Goal: Task Accomplishment & Management: Use online tool/utility

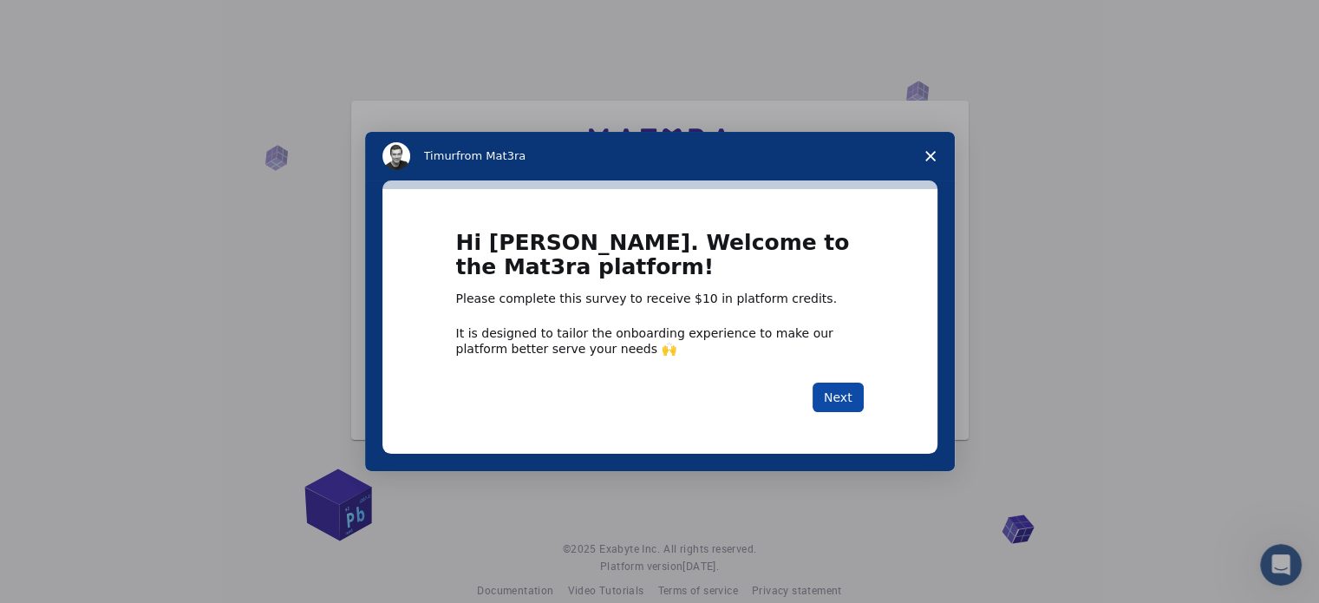
click at [839, 398] on button "Next" at bounding box center [837, 396] width 51 height 29
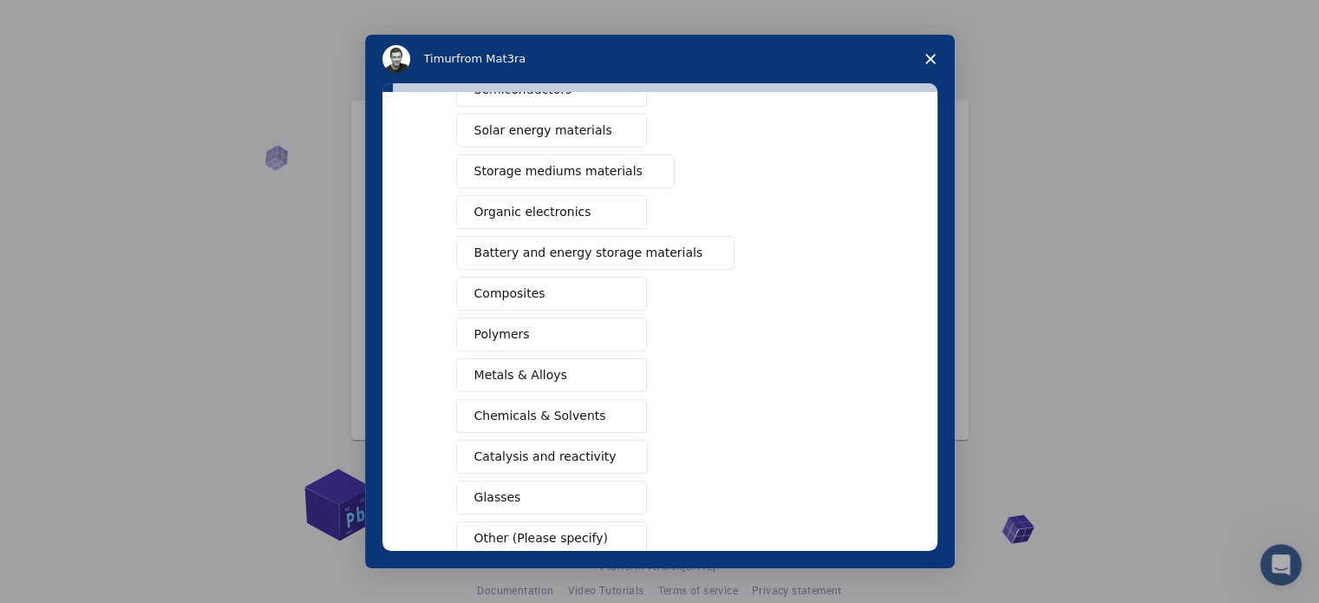
scroll to position [191, 0]
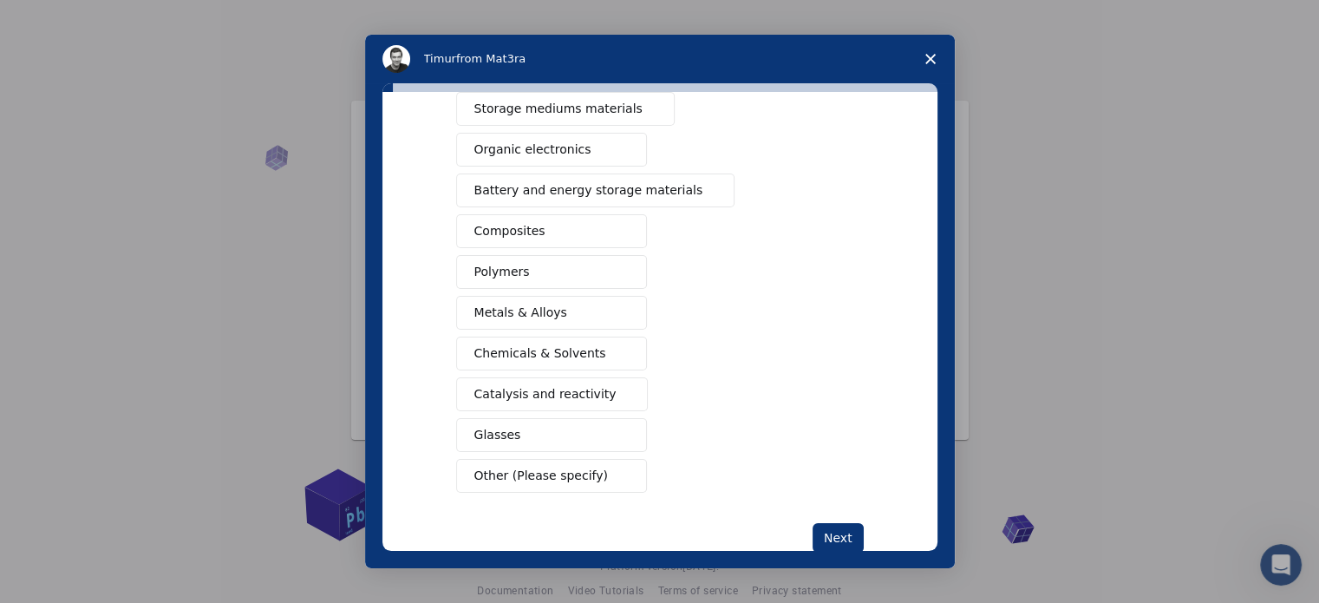
click at [533, 282] on button "Polymers" at bounding box center [551, 272] width 191 height 34
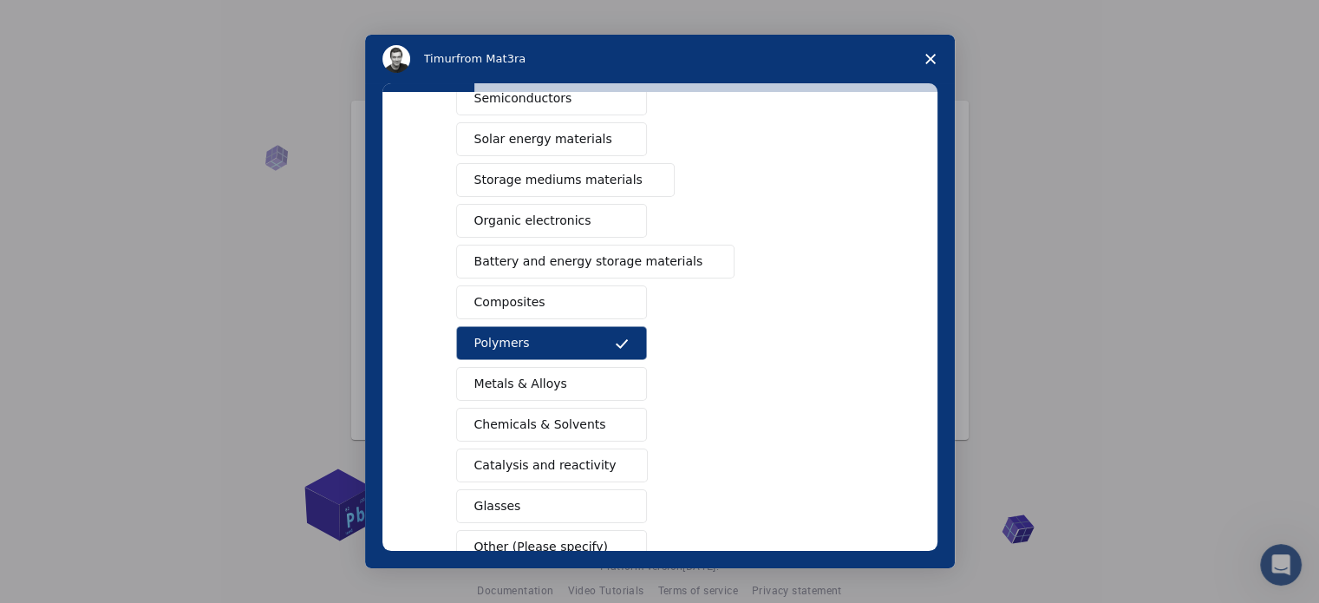
scroll to position [118, 0]
click at [569, 264] on span "Battery and energy storage materials" at bounding box center [588, 263] width 229 height 18
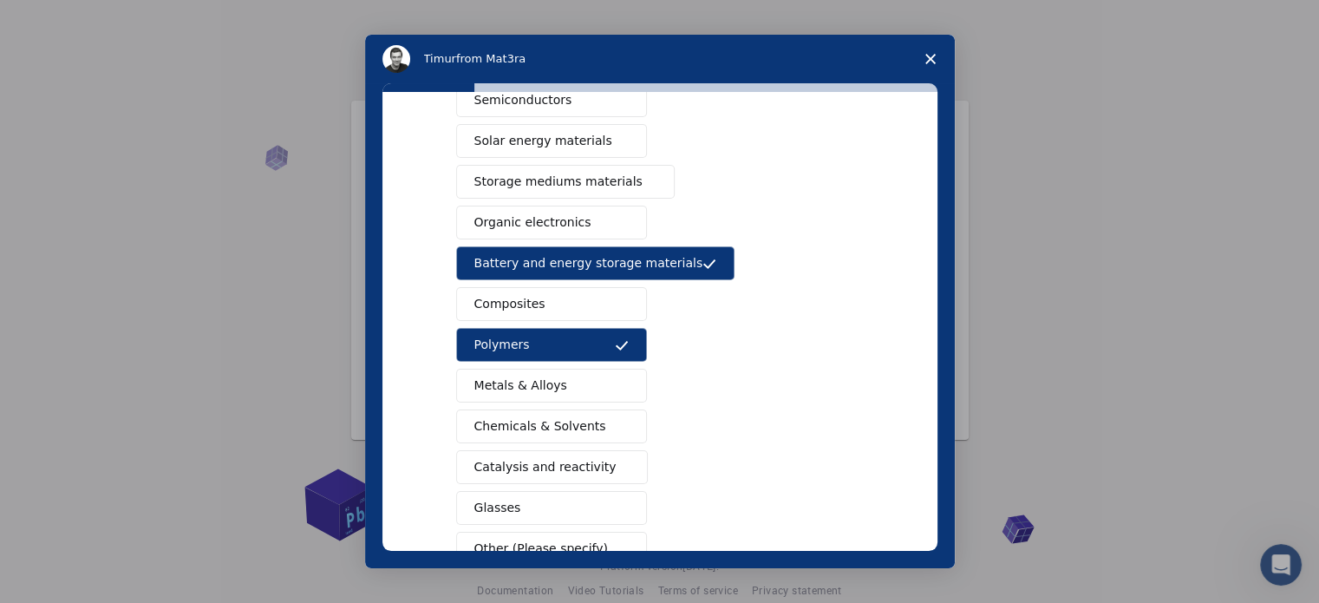
scroll to position [229, 0]
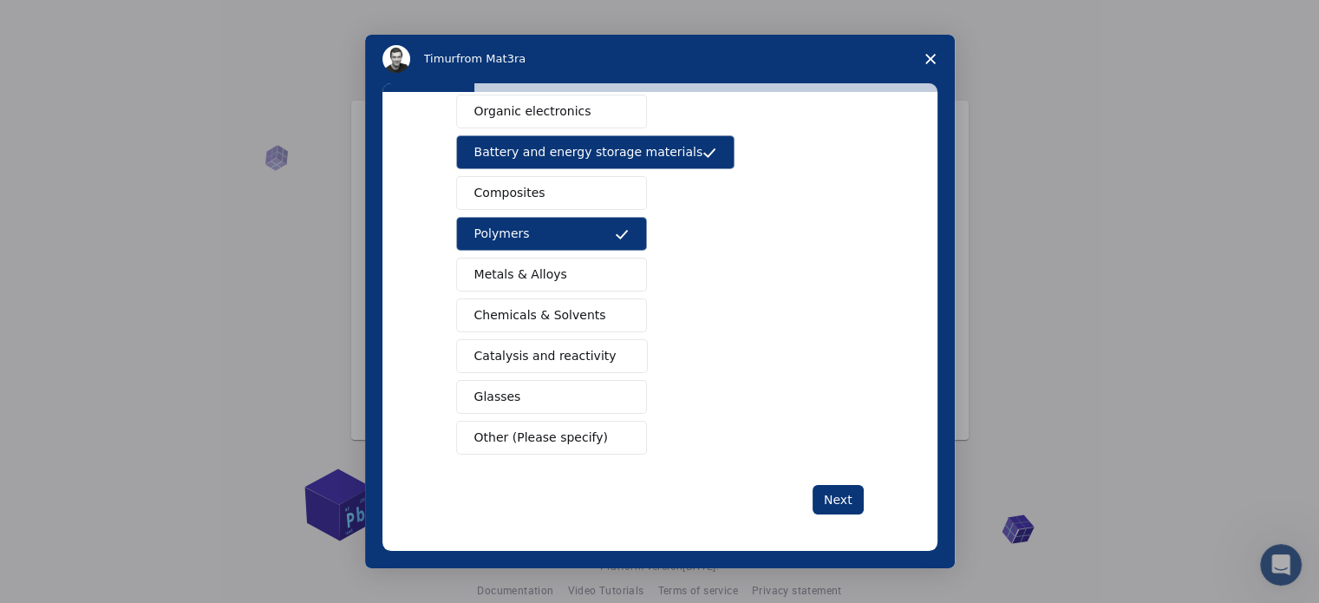
click at [517, 384] on button "Glasses" at bounding box center [551, 397] width 191 height 34
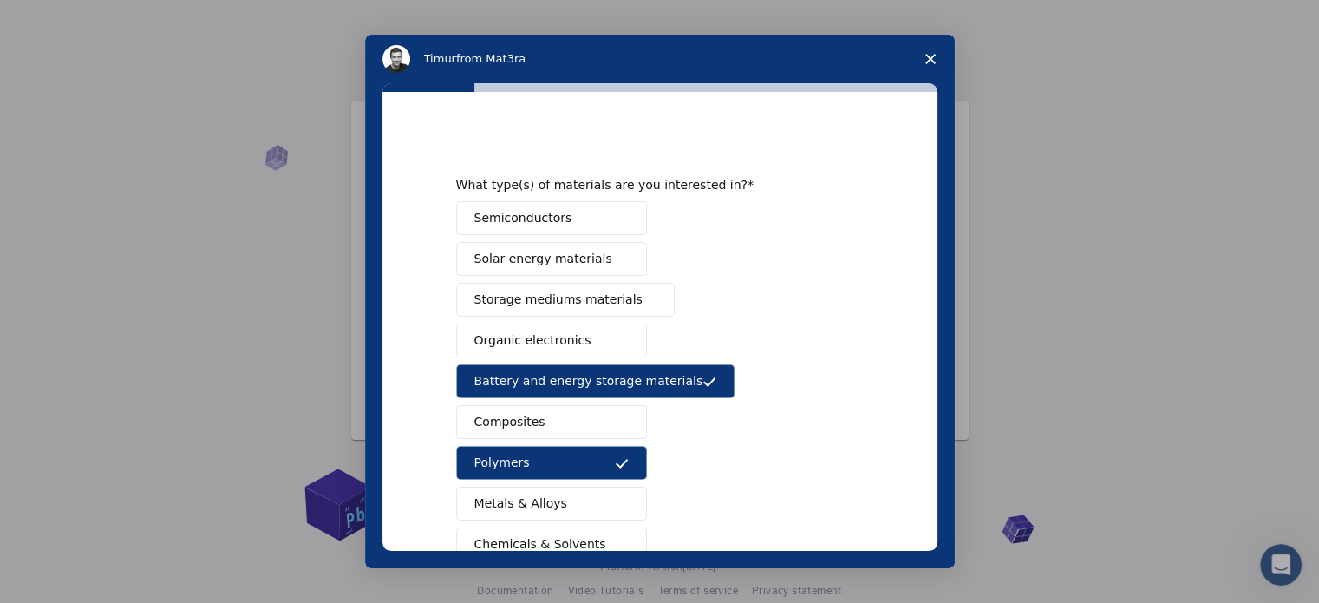
click at [533, 225] on span "Semiconductors" at bounding box center [523, 218] width 98 height 18
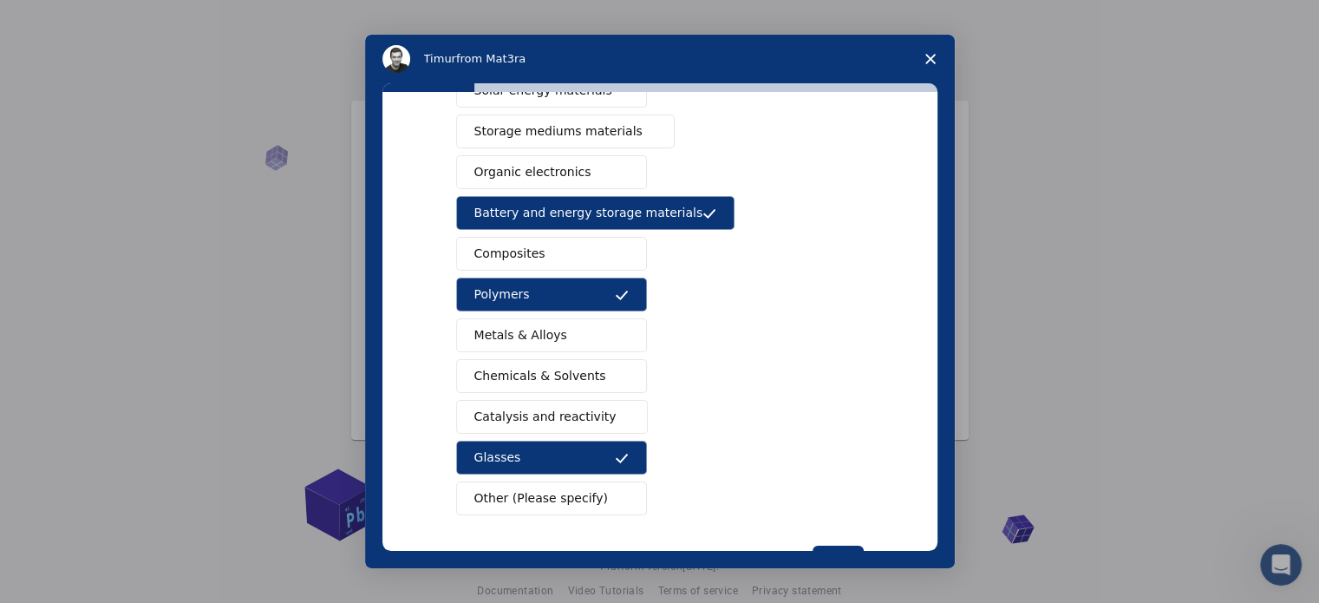
scroll to position [229, 0]
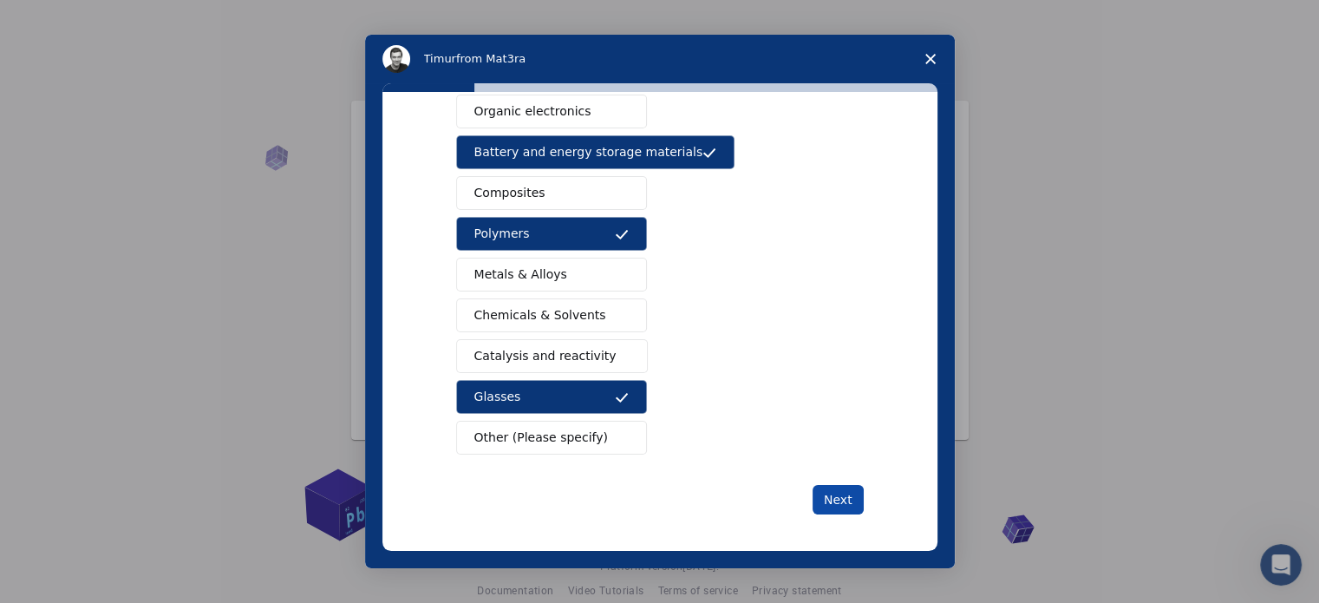
click at [856, 498] on button "Next" at bounding box center [837, 499] width 51 height 29
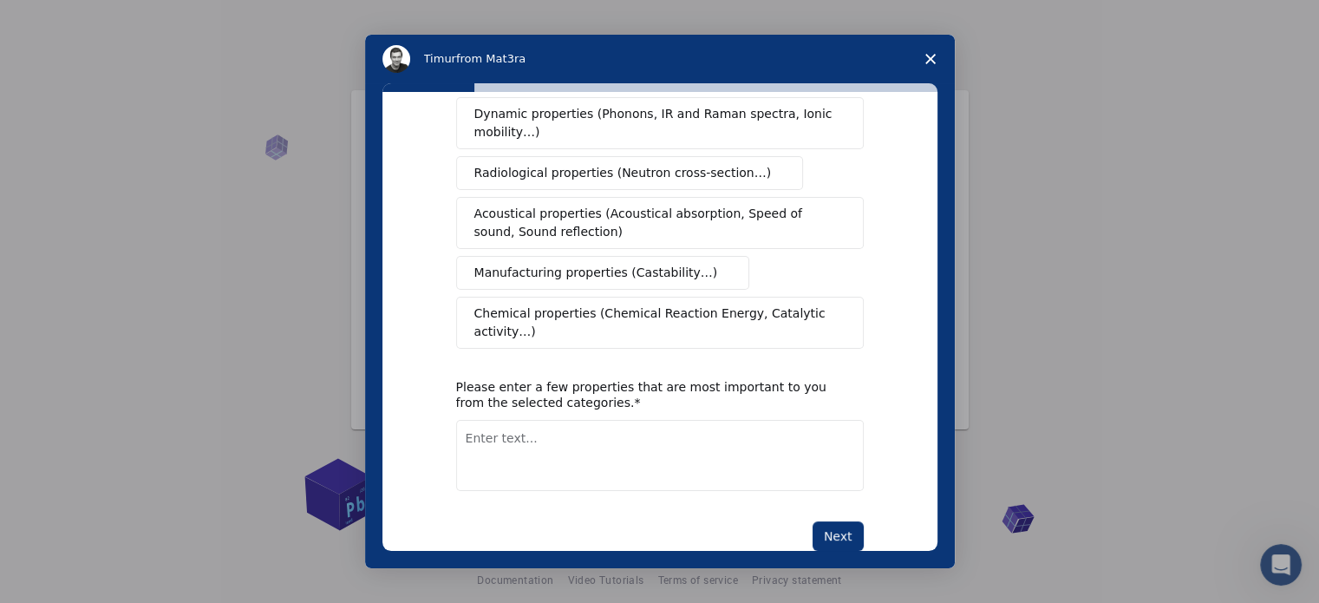
scroll to position [10, 0]
click at [836, 521] on button "Next" at bounding box center [837, 535] width 51 height 29
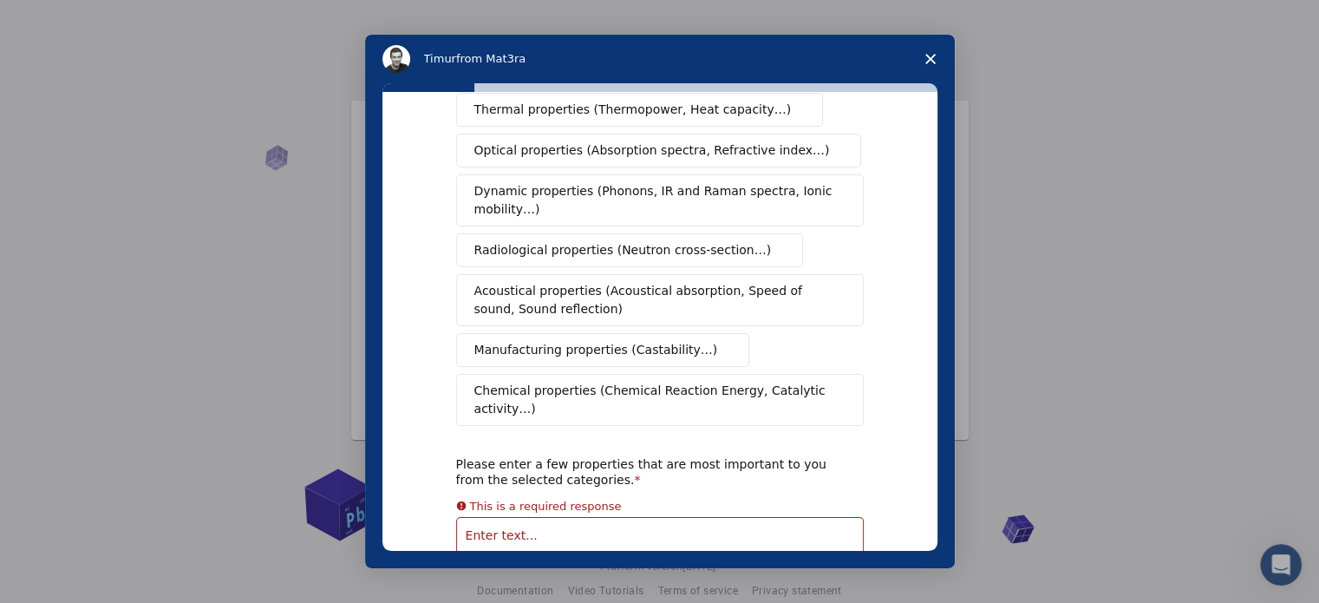
scroll to position [262, 0]
click at [548, 499] on textarea "Enter text..." at bounding box center [659, 532] width 407 height 71
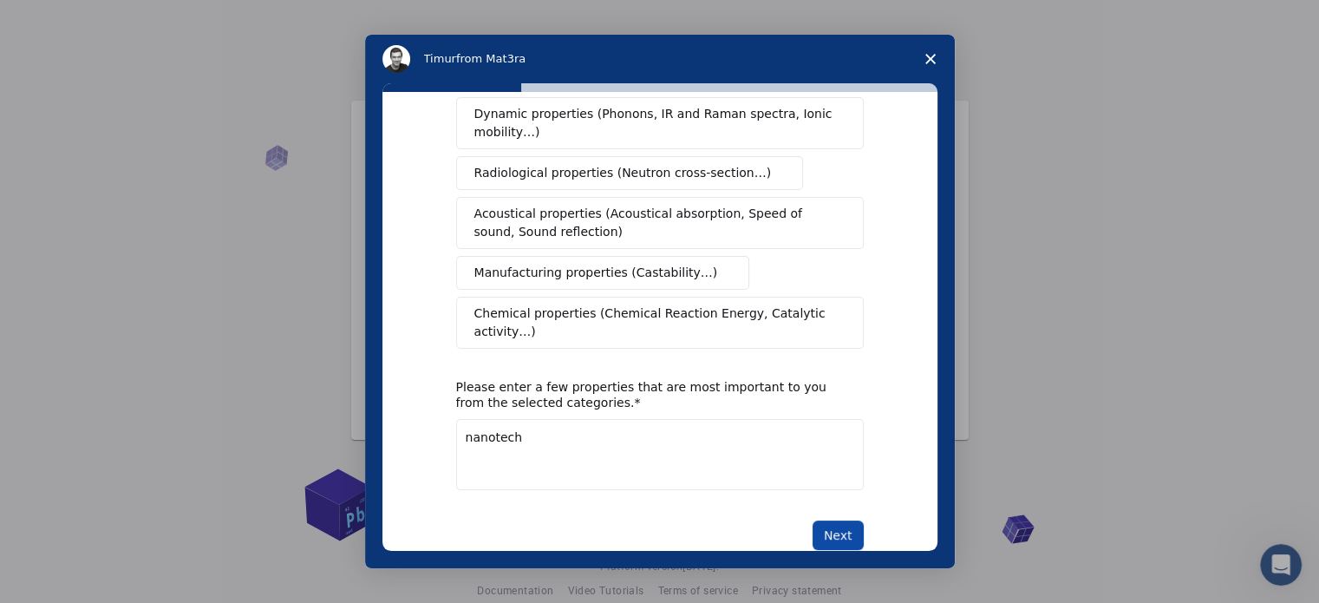
click at [813, 520] on button "Next" at bounding box center [837, 534] width 51 height 29
click at [671, 419] on textarea "nanotech" at bounding box center [659, 454] width 407 height 71
type textarea "nanotech, thermal"
click at [826, 520] on button "Next" at bounding box center [837, 534] width 51 height 29
click at [841, 520] on button "Next" at bounding box center [837, 534] width 51 height 29
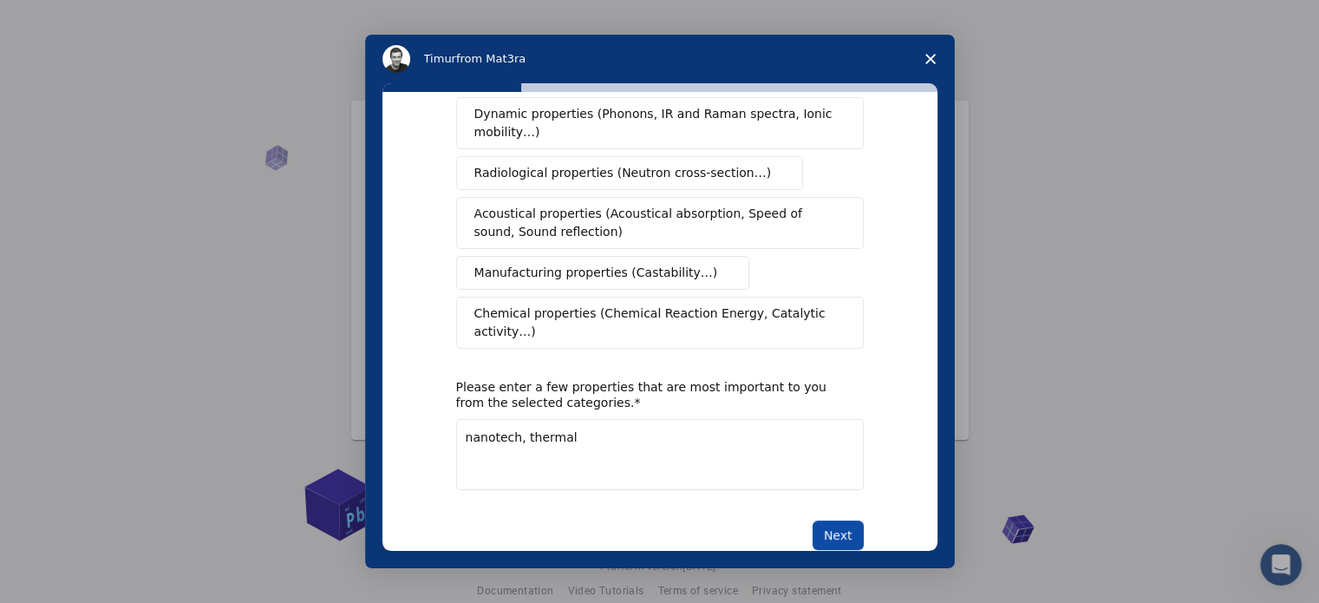
click at [841, 520] on button "Next" at bounding box center [837, 534] width 51 height 29
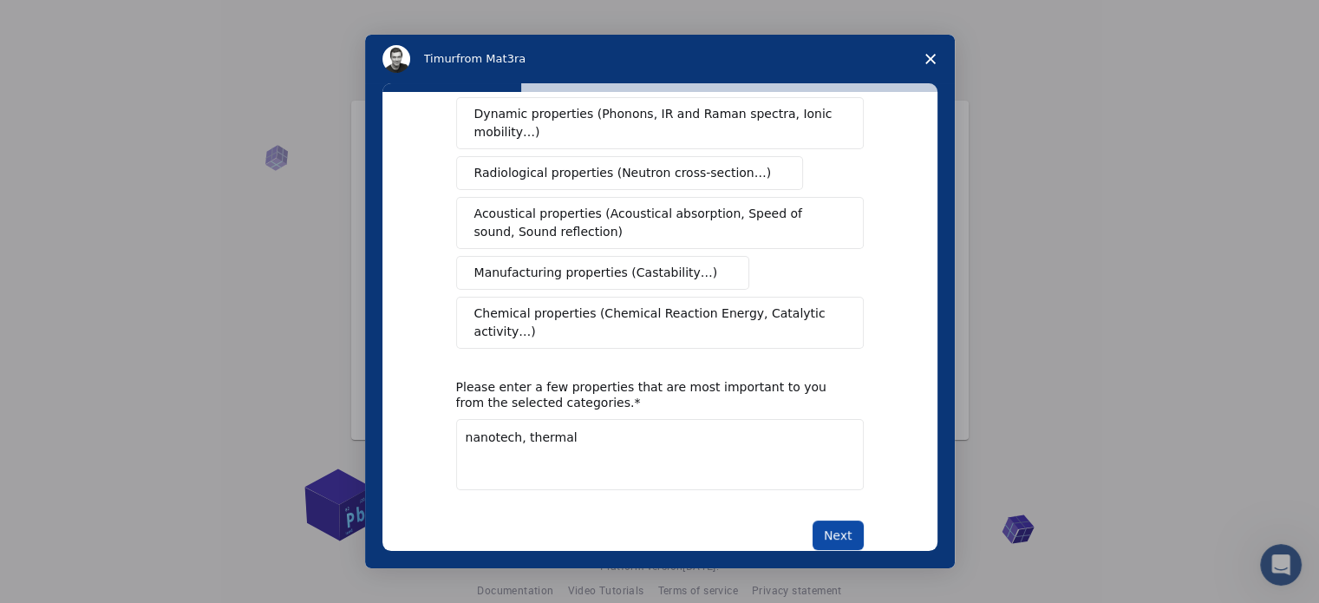
click at [841, 520] on button "Next" at bounding box center [837, 534] width 51 height 29
click at [700, 419] on textarea "nanotech, thermal" at bounding box center [659, 454] width 407 height 71
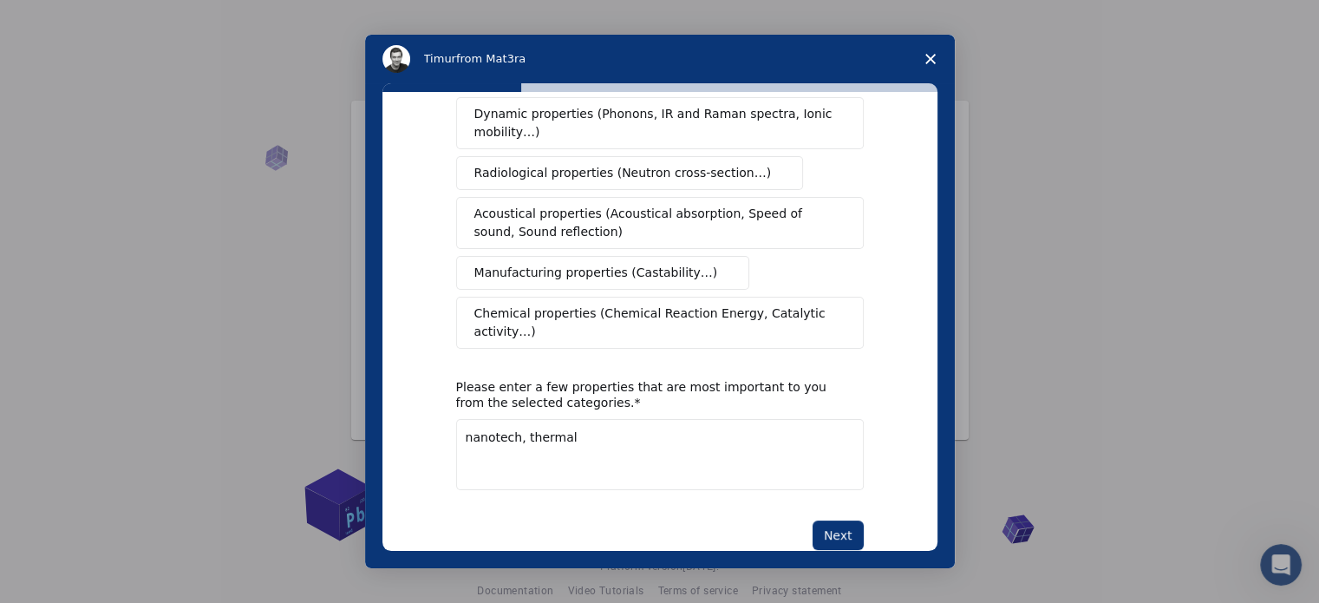
click at [710, 419] on textarea "nanotech, thermal" at bounding box center [659, 454] width 407 height 71
click at [721, 419] on textarea "nanotech, thermal" at bounding box center [659, 454] width 407 height 71
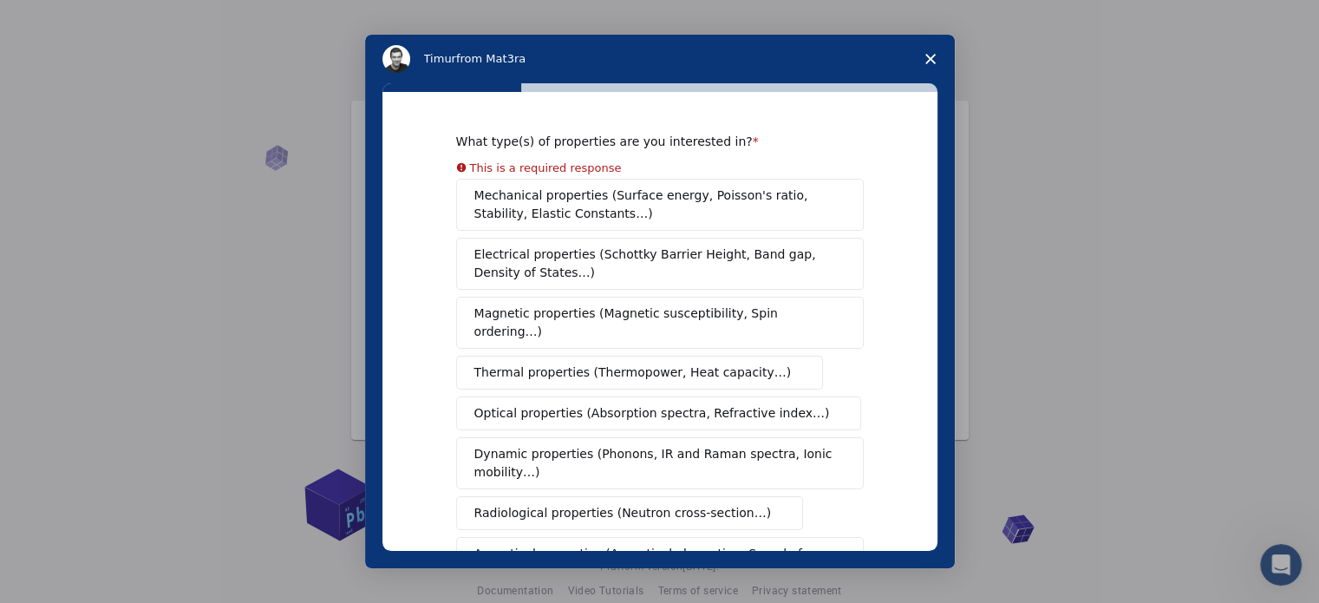
scroll to position [7, 0]
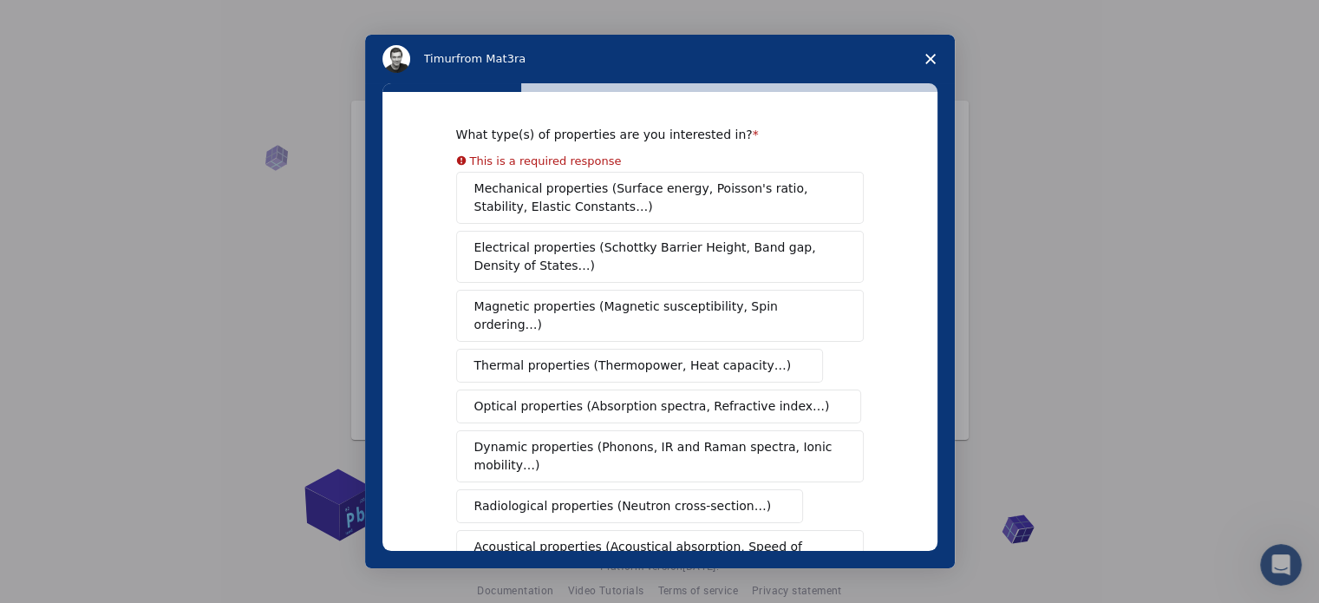
click at [621, 207] on div "Mechanical properties (Surface energy, Poisson's ratio, Stability, Elastic Cons…" at bounding box center [659, 427] width 407 height 510
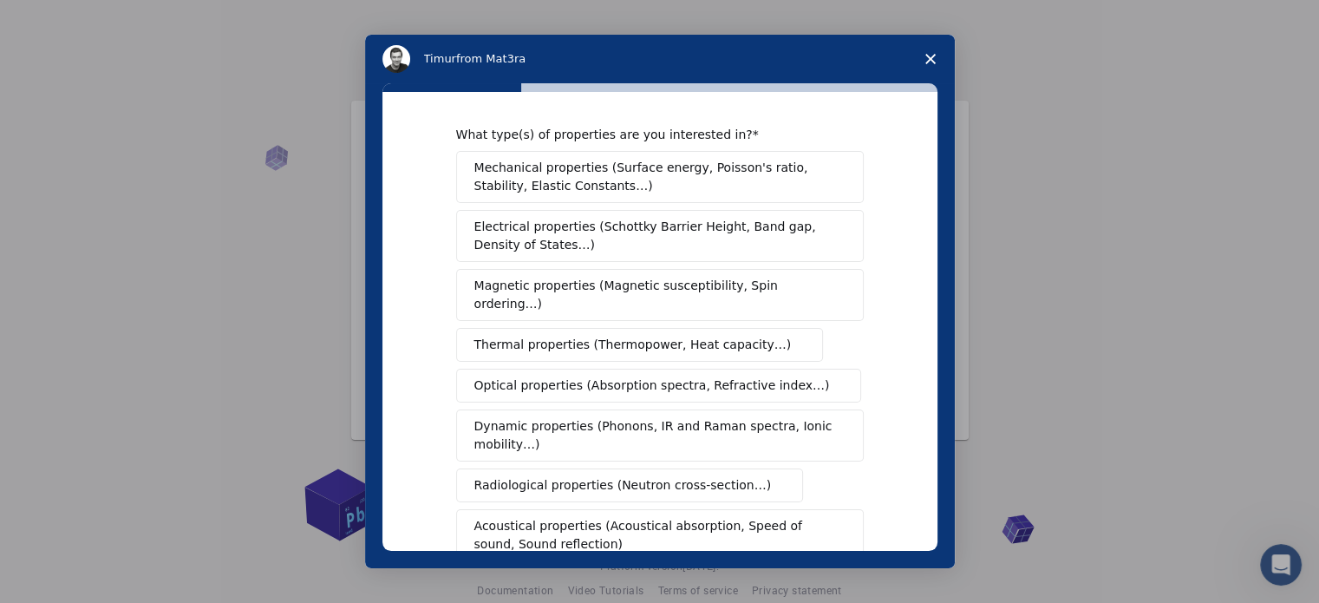
click at [622, 243] on span "Electrical properties (Schottky Barrier Height, Band gap, Density of States…)" at bounding box center [654, 236] width 361 height 36
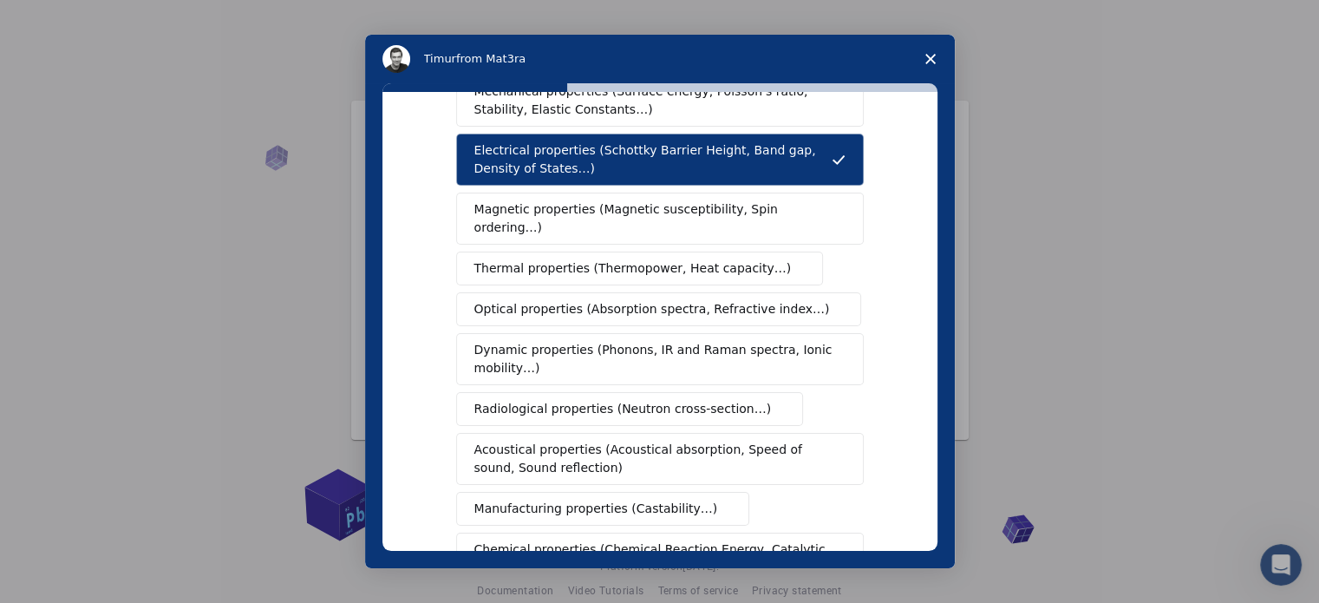
scroll to position [104, 0]
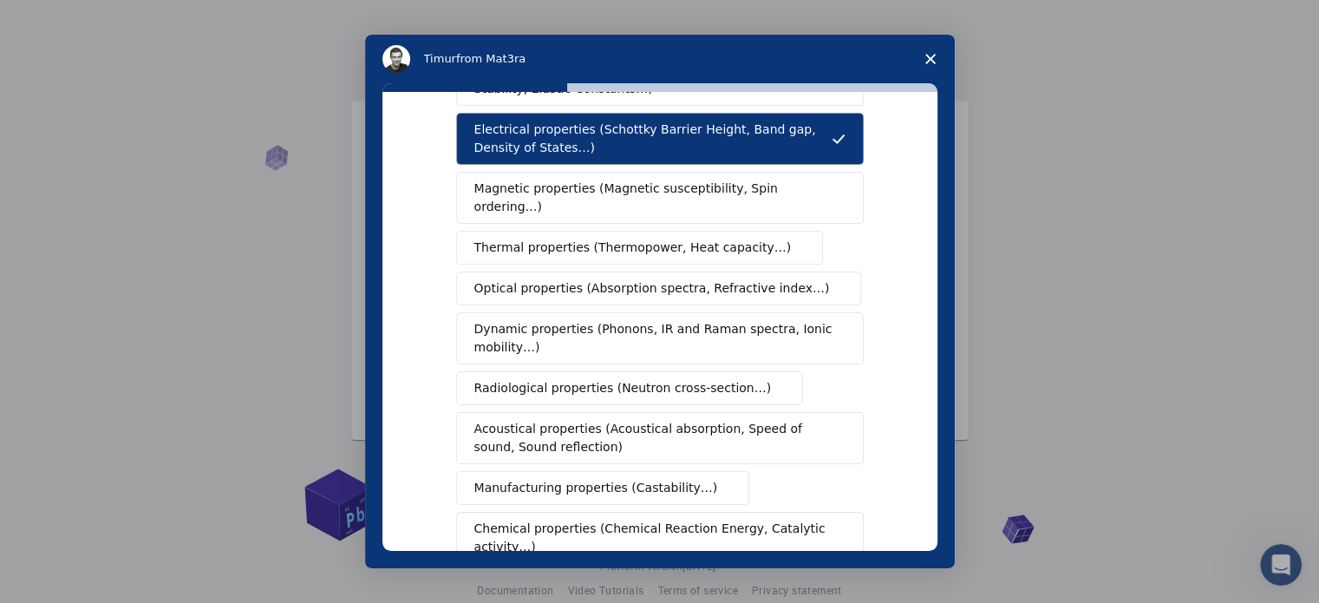
click at [611, 320] on span "Dynamic properties (Phonons, IR and Raman spectra, Ionic mobility…)" at bounding box center [654, 338] width 360 height 36
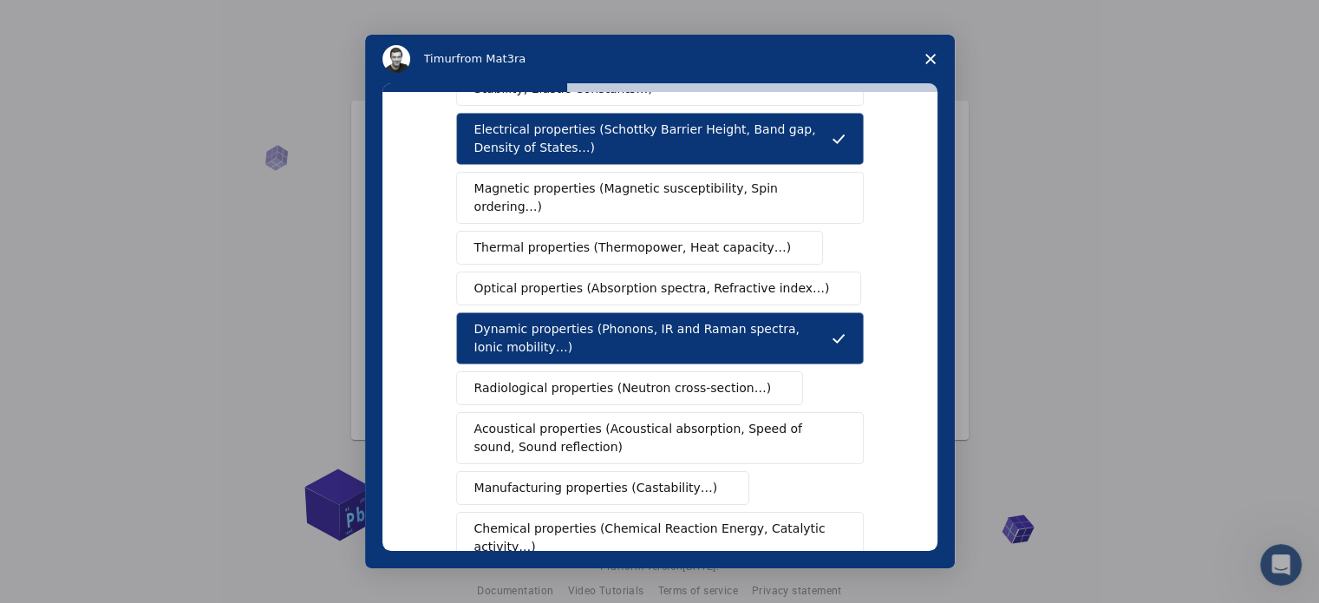
click at [614, 242] on button "Thermal properties (Thermopower, Heat capacity…)" at bounding box center [640, 248] width 368 height 34
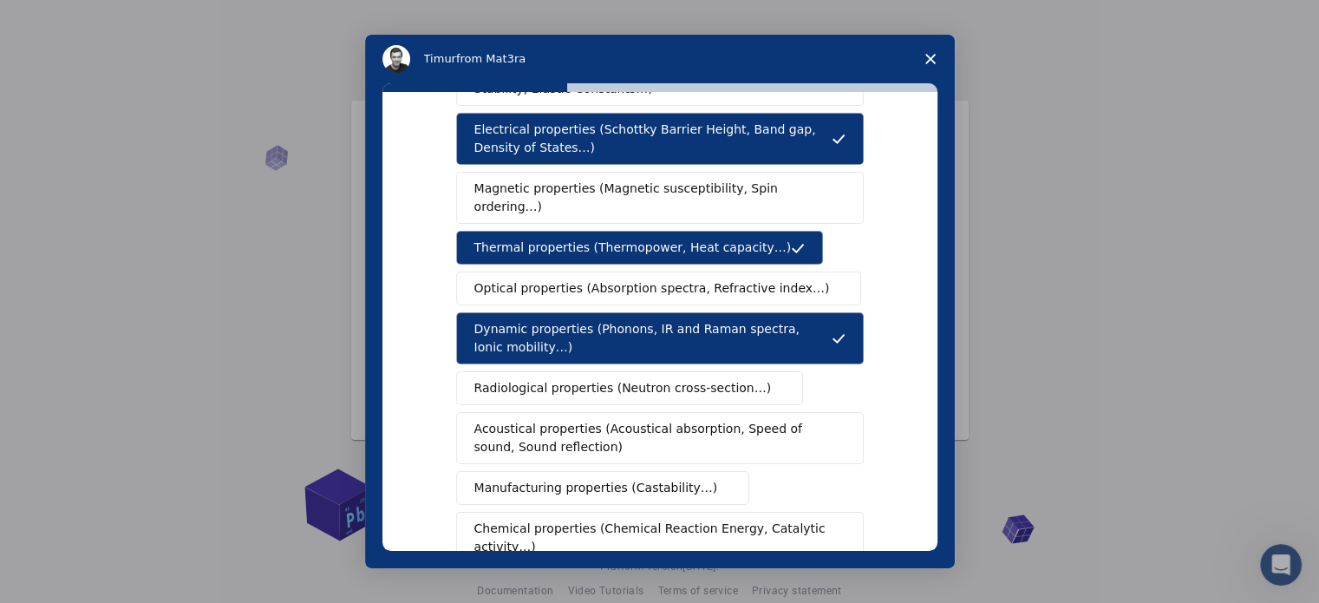
click at [635, 186] on span "Magnetic properties (Magnetic susceptibility, Spin ordering…)" at bounding box center [653, 197] width 358 height 36
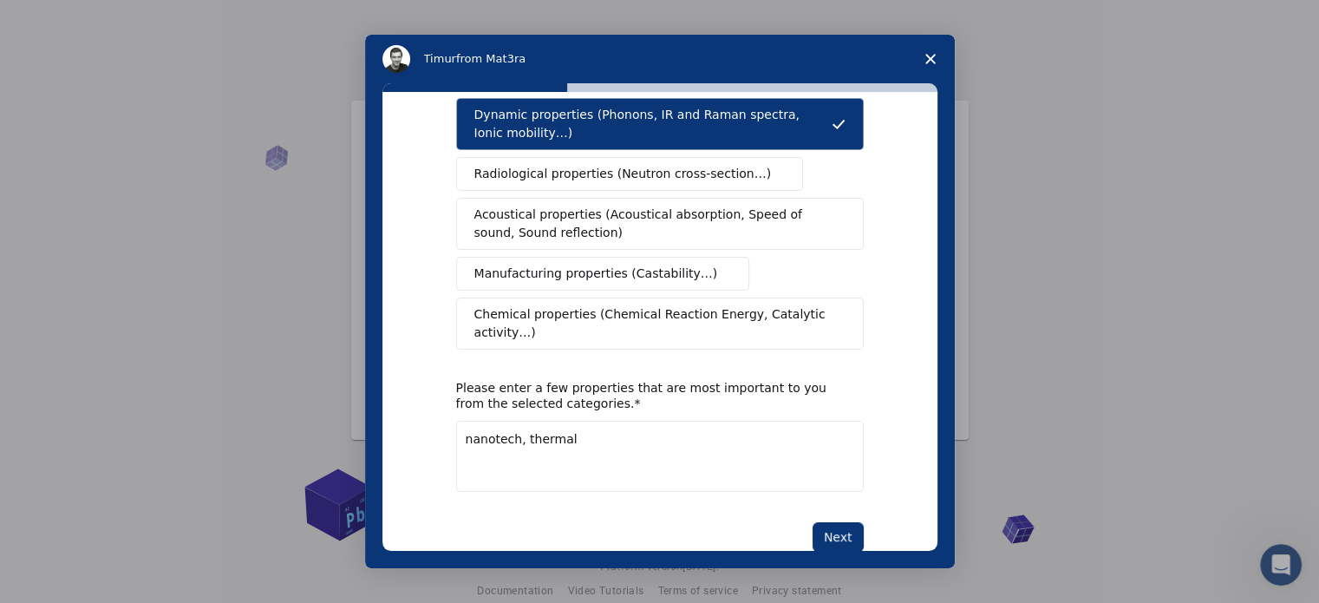
scroll to position [319, 0]
click at [817, 478] on div "What type(s) of properties are you interested in? Mechanical properties (Surfac…" at bounding box center [659, 182] width 407 height 736
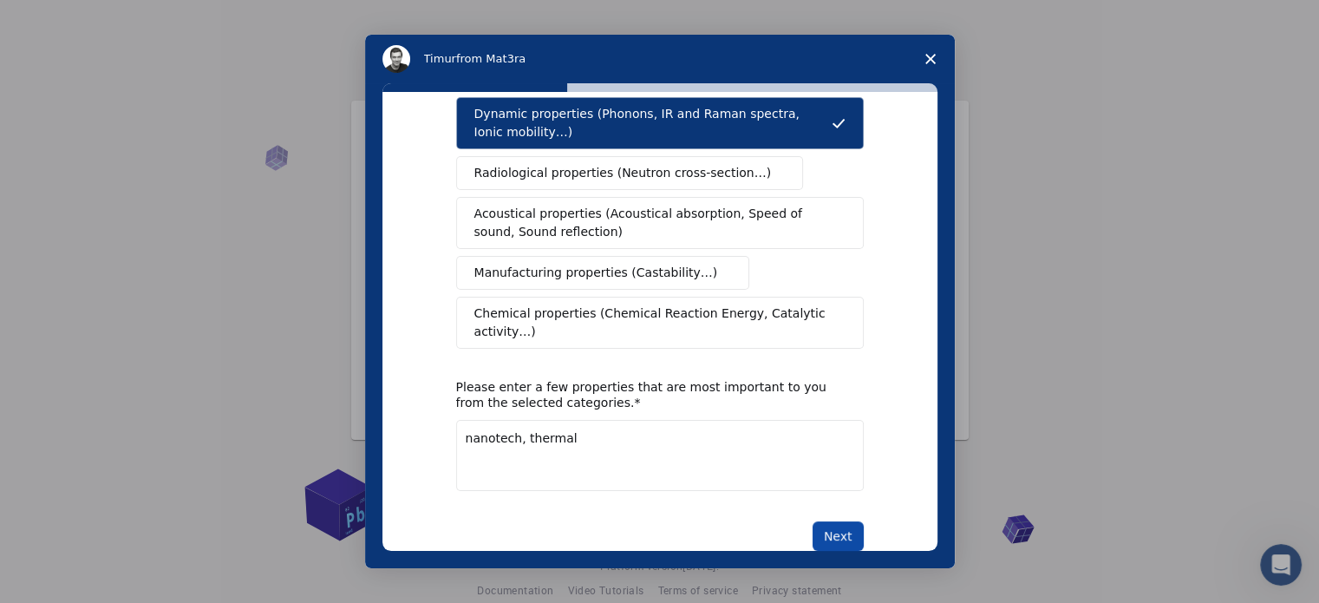
click at [822, 521] on button "Next" at bounding box center [837, 535] width 51 height 29
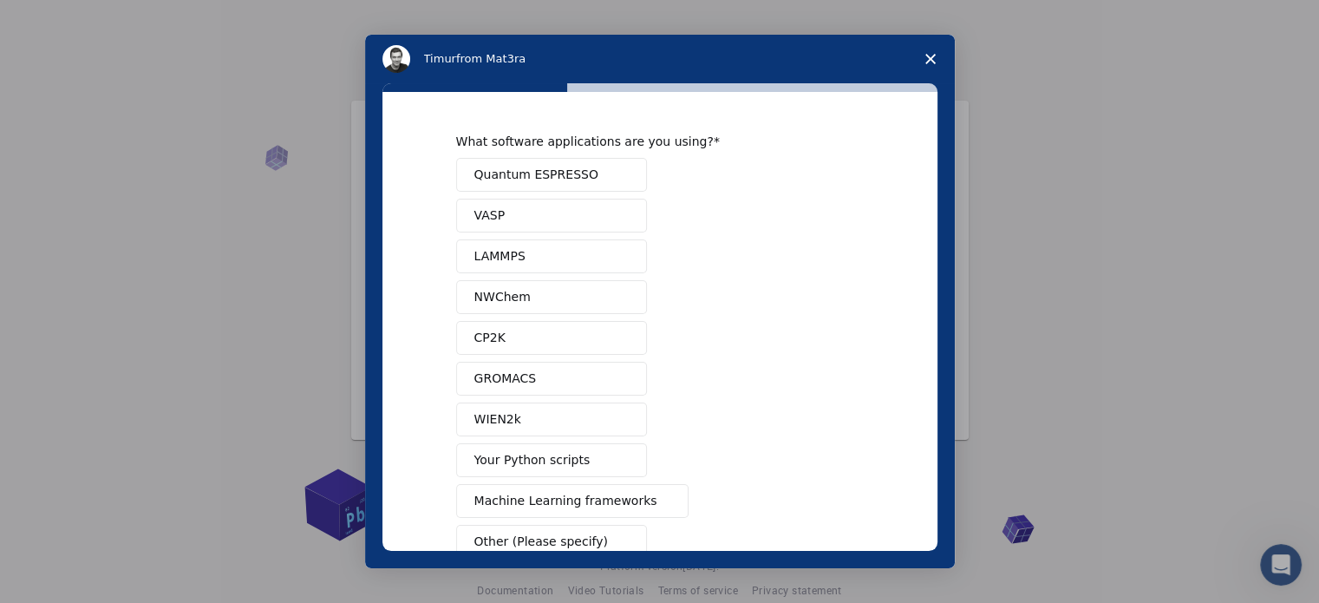
click at [564, 173] on span "Quantum ESPRESSO" at bounding box center [536, 175] width 124 height 18
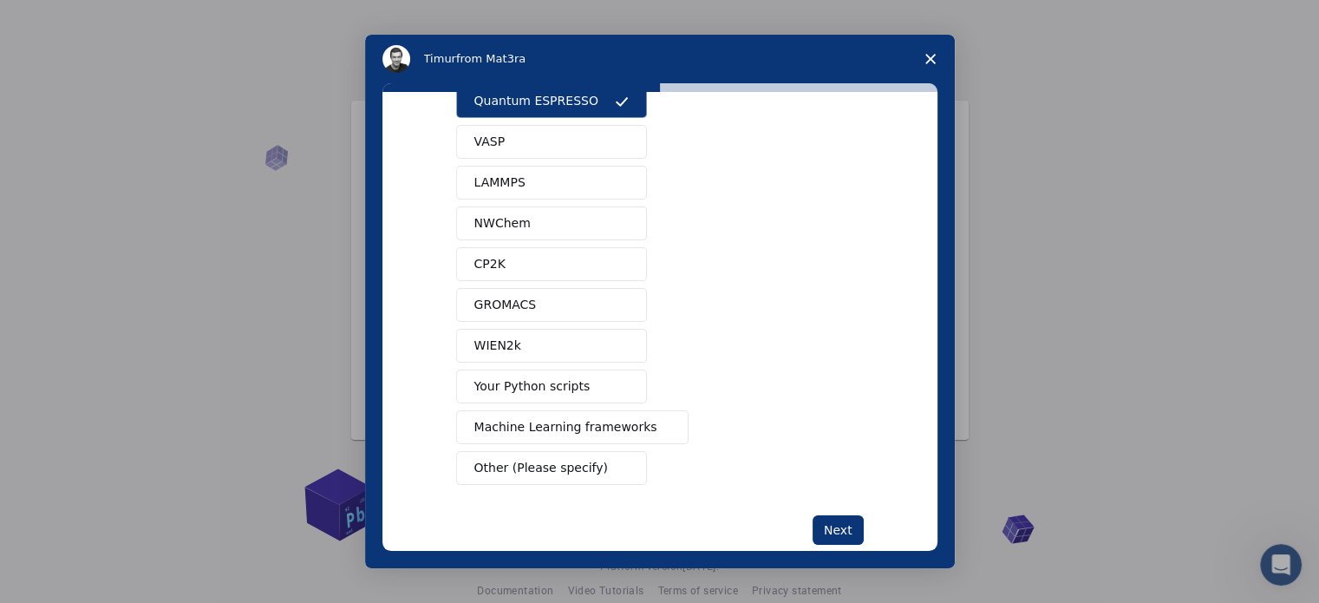
scroll to position [48, 0]
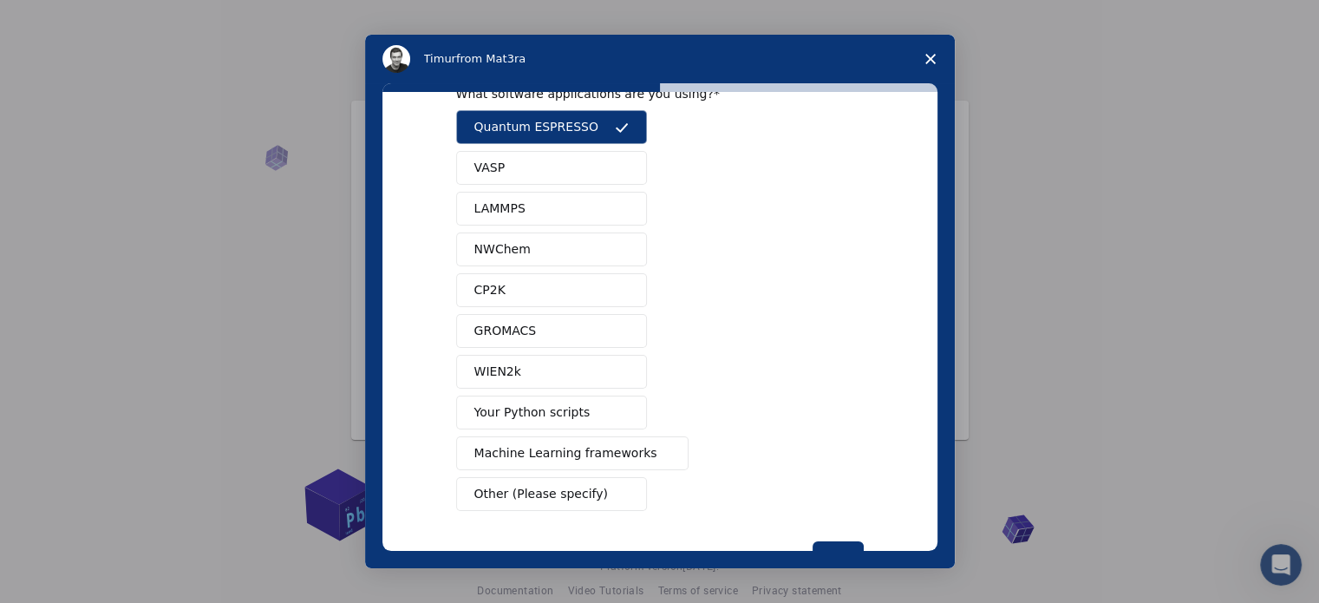
click at [555, 328] on button "GROMACS" at bounding box center [551, 331] width 191 height 34
click at [535, 117] on button "Quantum ESPRESSO" at bounding box center [551, 127] width 191 height 34
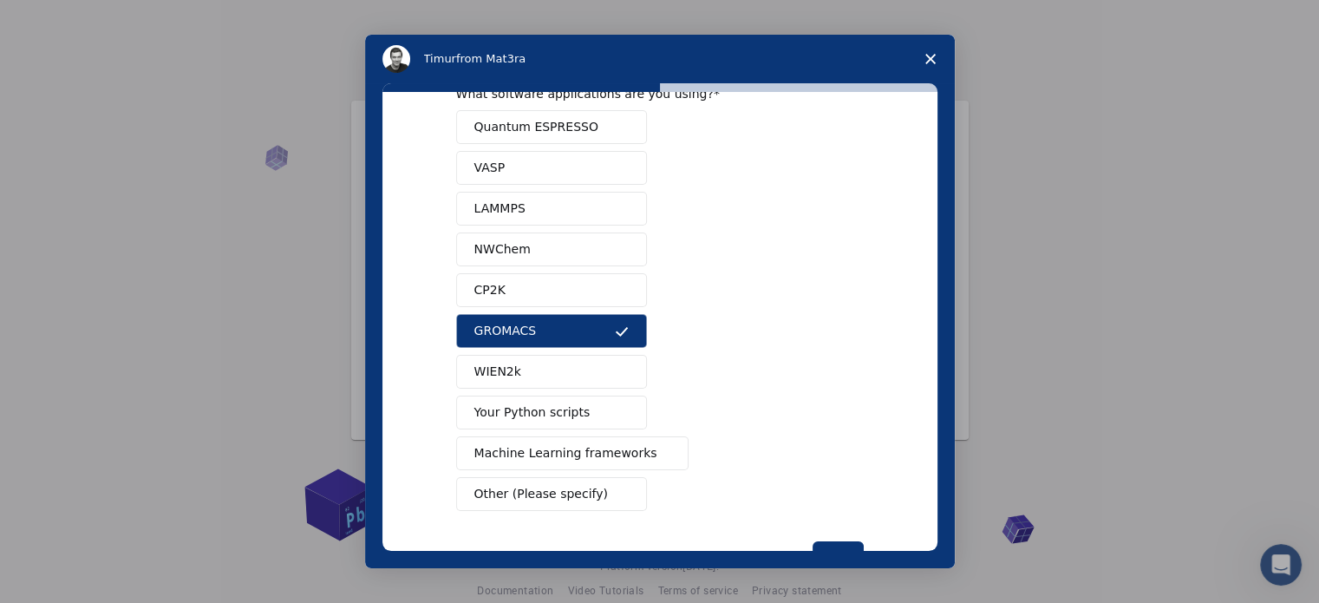
scroll to position [105, 0]
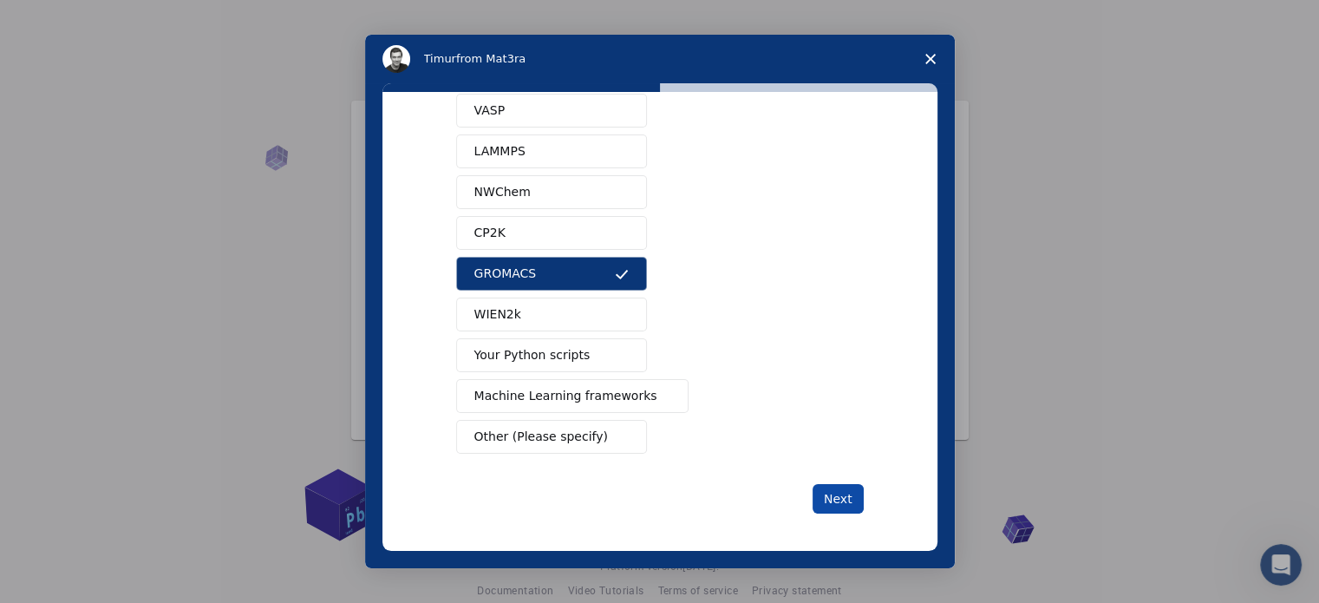
click at [845, 499] on button "Next" at bounding box center [837, 498] width 51 height 29
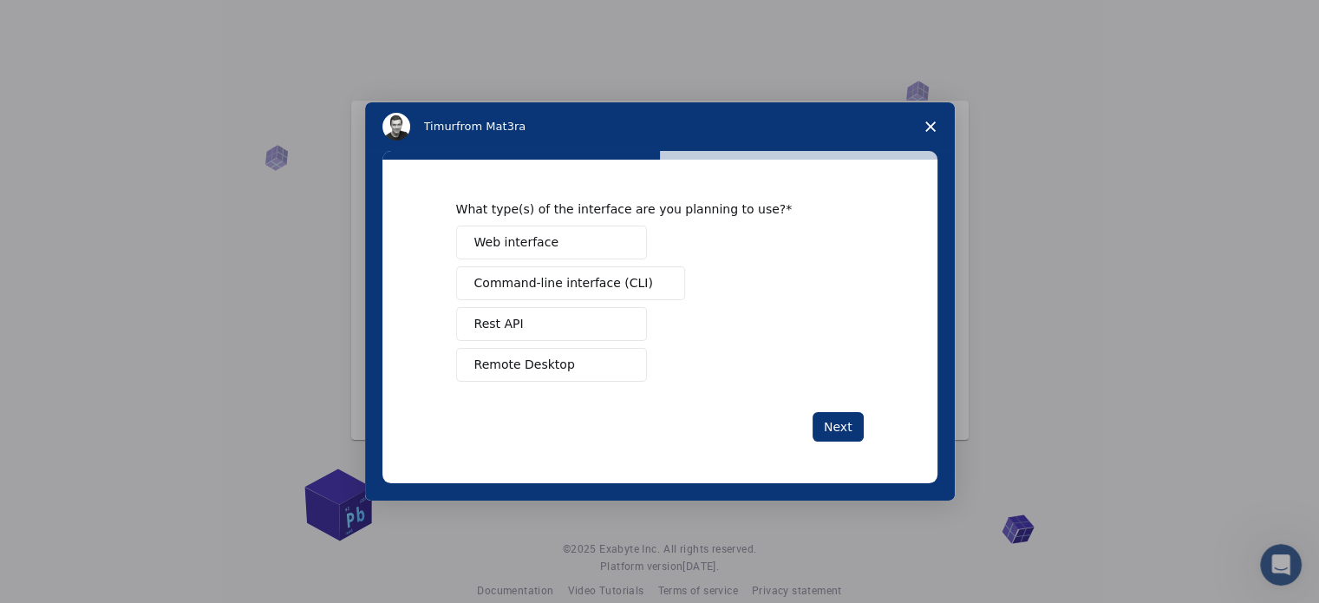
scroll to position [0, 0]
click at [585, 238] on button "Web interface" at bounding box center [551, 242] width 191 height 34
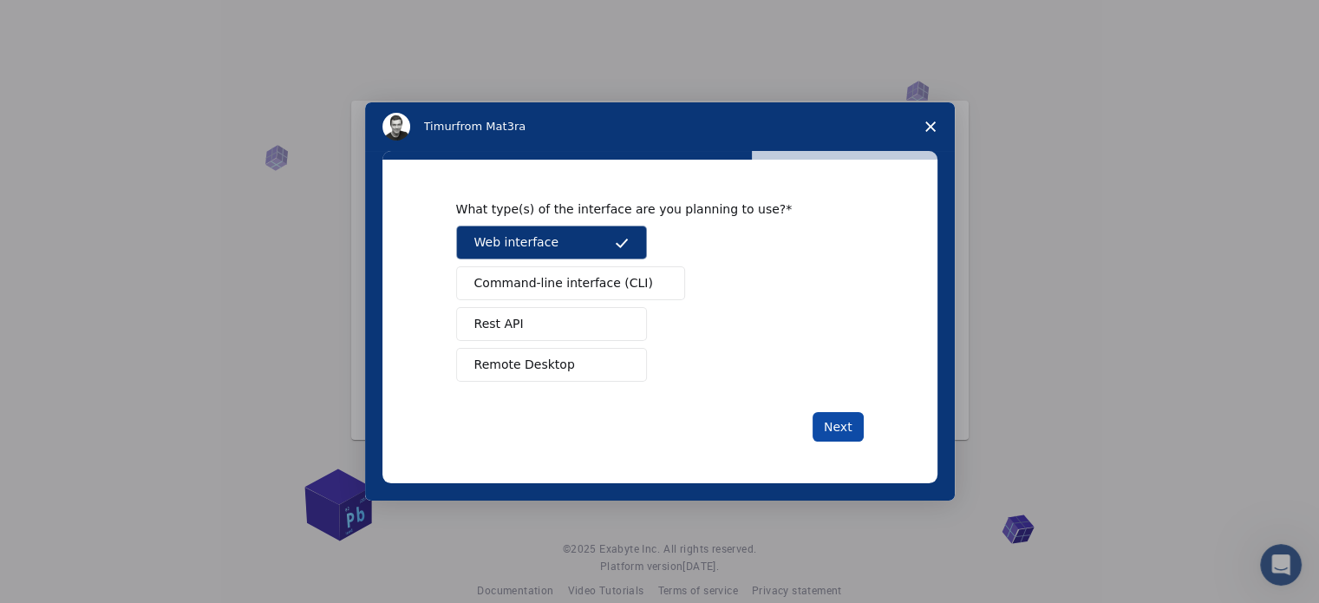
click at [846, 425] on button "Next" at bounding box center [837, 426] width 51 height 29
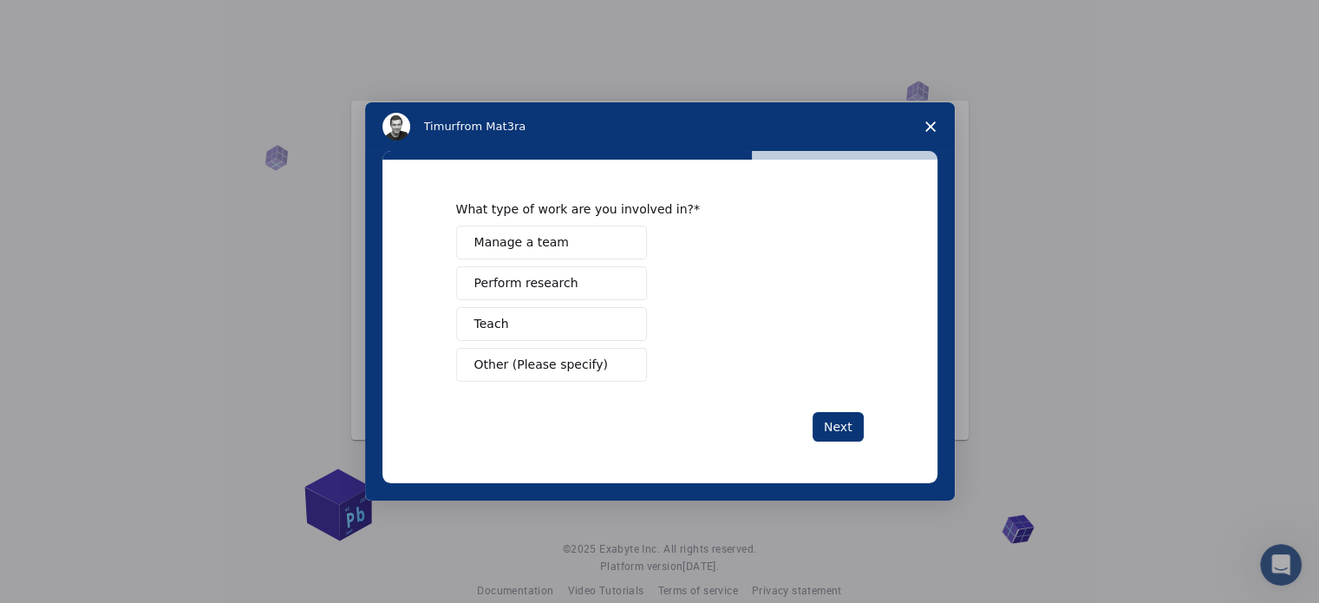
click at [565, 292] on button "Perform research" at bounding box center [551, 283] width 191 height 34
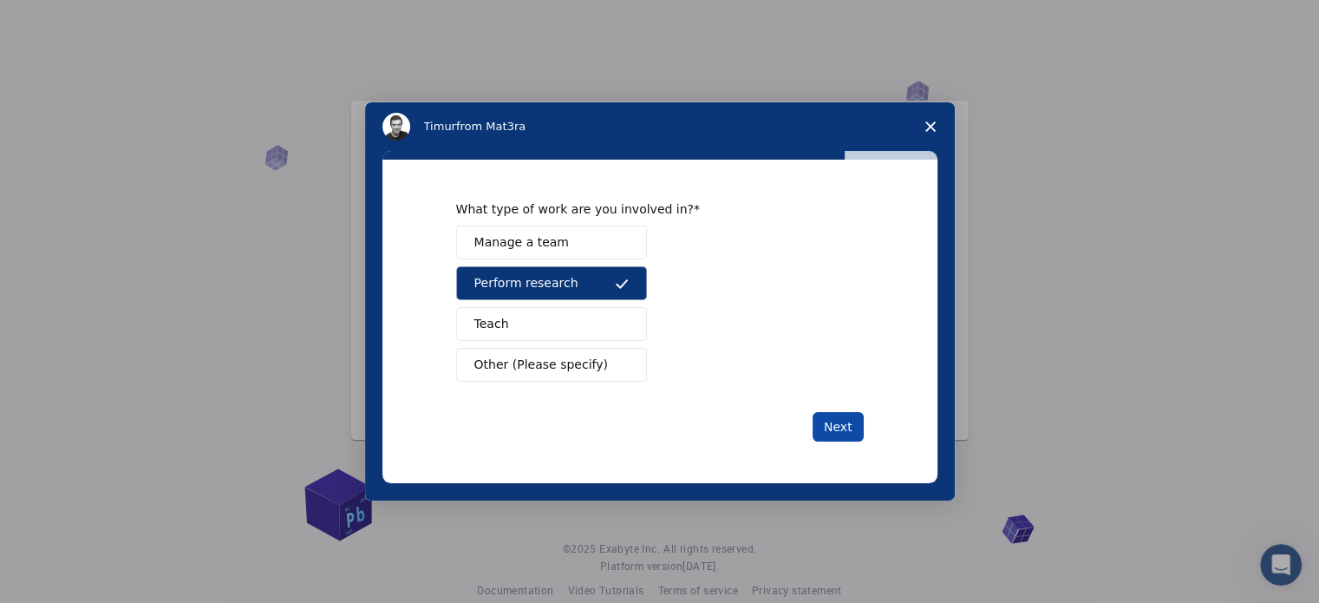
click at [830, 426] on button "Next" at bounding box center [837, 426] width 51 height 29
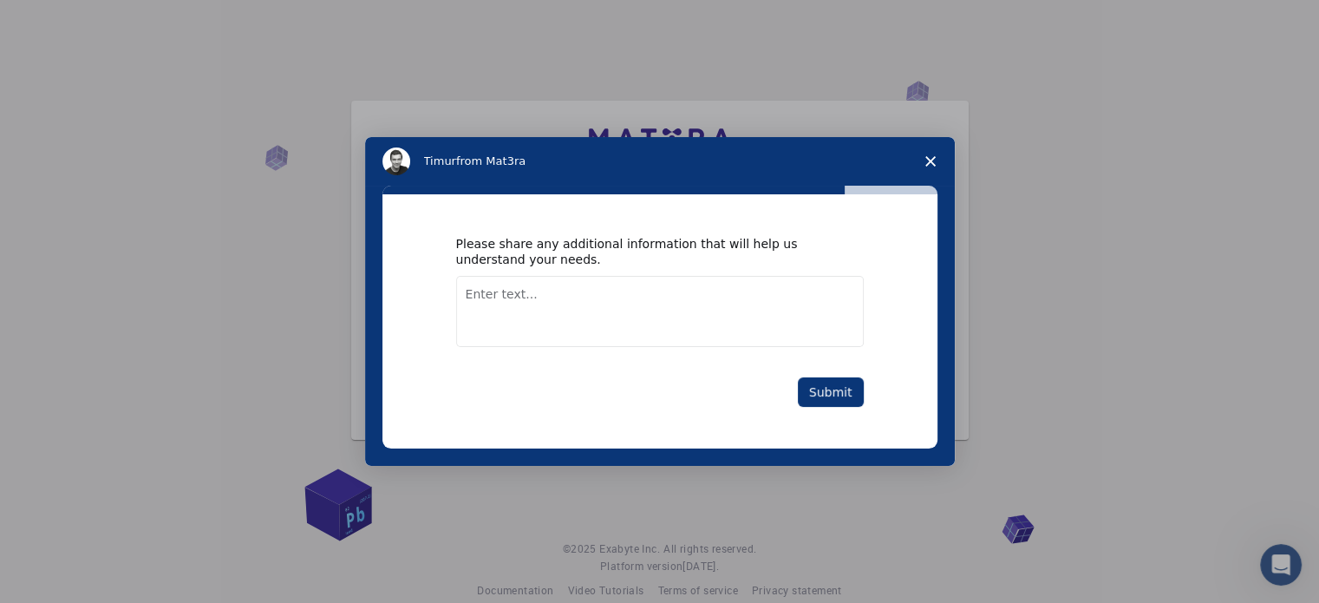
click at [638, 311] on textarea "Enter text..." at bounding box center [659, 311] width 407 height 71
type textarea "good"
click at [814, 388] on button "Submit" at bounding box center [831, 391] width 66 height 29
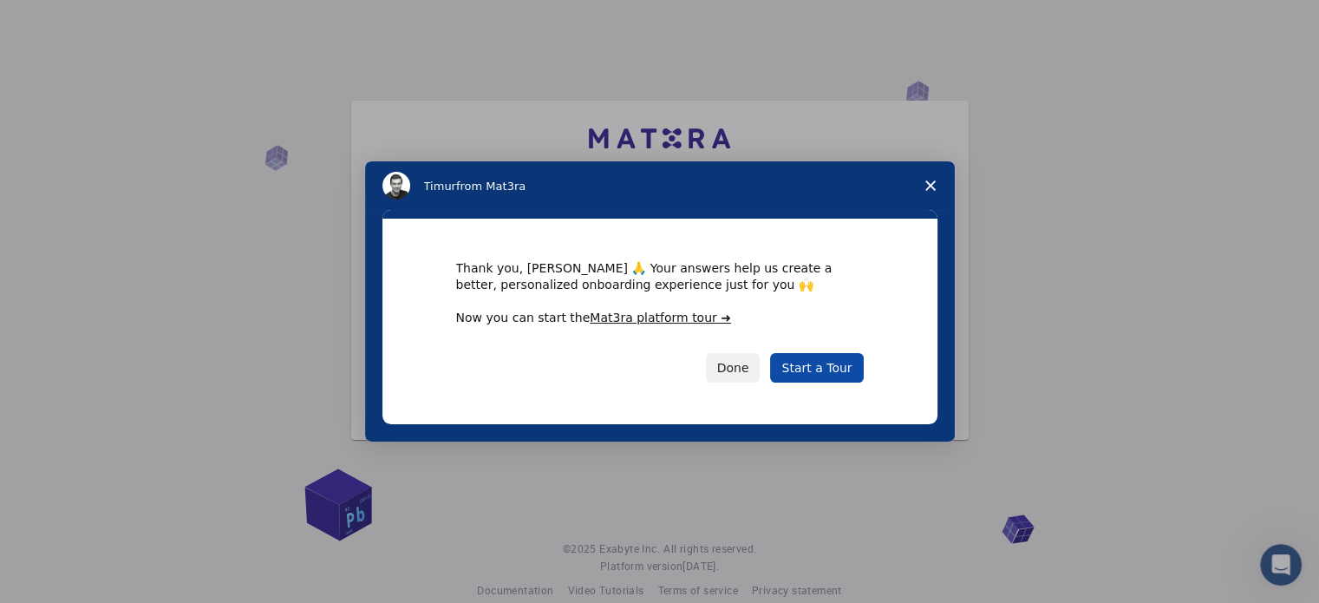
click at [792, 377] on link "Start a Tour" at bounding box center [816, 367] width 93 height 29
